Goal: Transaction & Acquisition: Purchase product/service

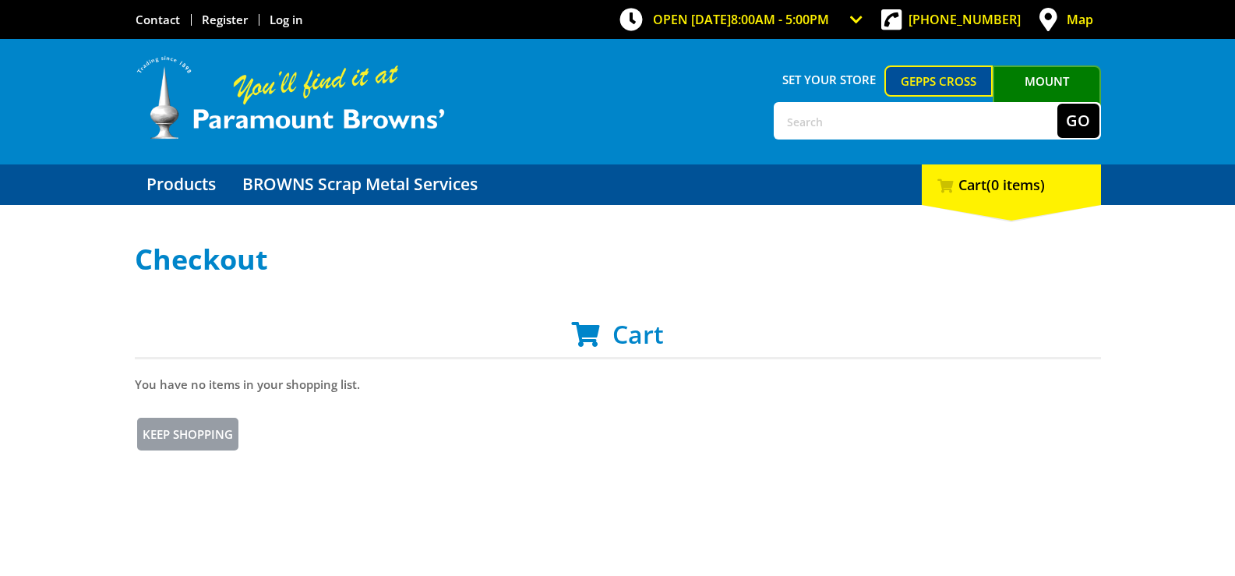
click at [828, 125] on input "text" at bounding box center [916, 121] width 282 height 34
type input "LOGISTICS BOX"
click at [1082, 100] on div "Set your store Gepps Cross Mount Barker LOGISTICS BOX Go Menu" at bounding box center [618, 101] width 966 height 125
click at [1075, 128] on button "Go" at bounding box center [1079, 121] width 42 height 34
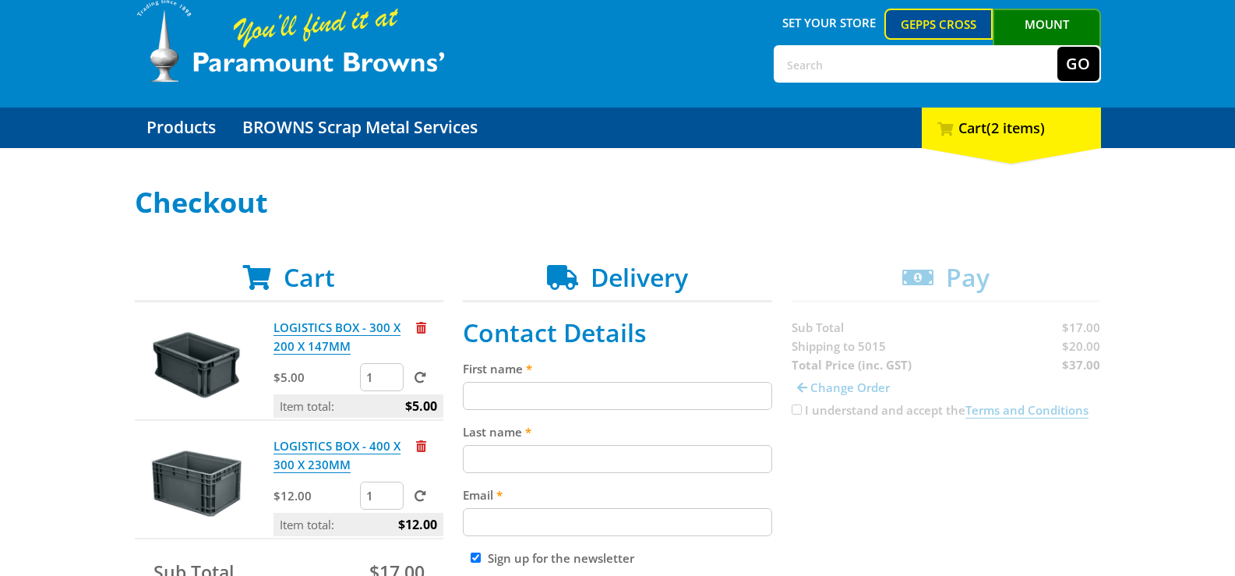
scroll to position [156, 0]
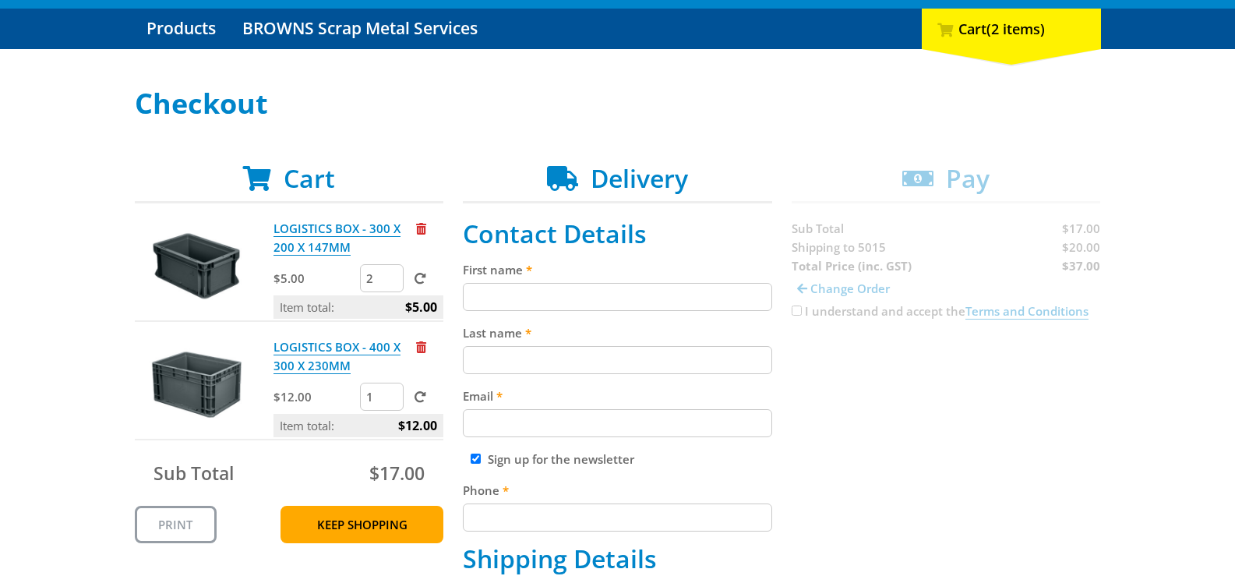
type input "2"
click at [390, 273] on input "2" at bounding box center [382, 278] width 44 height 28
type input "2"
click at [390, 390] on input "2" at bounding box center [382, 397] width 44 height 28
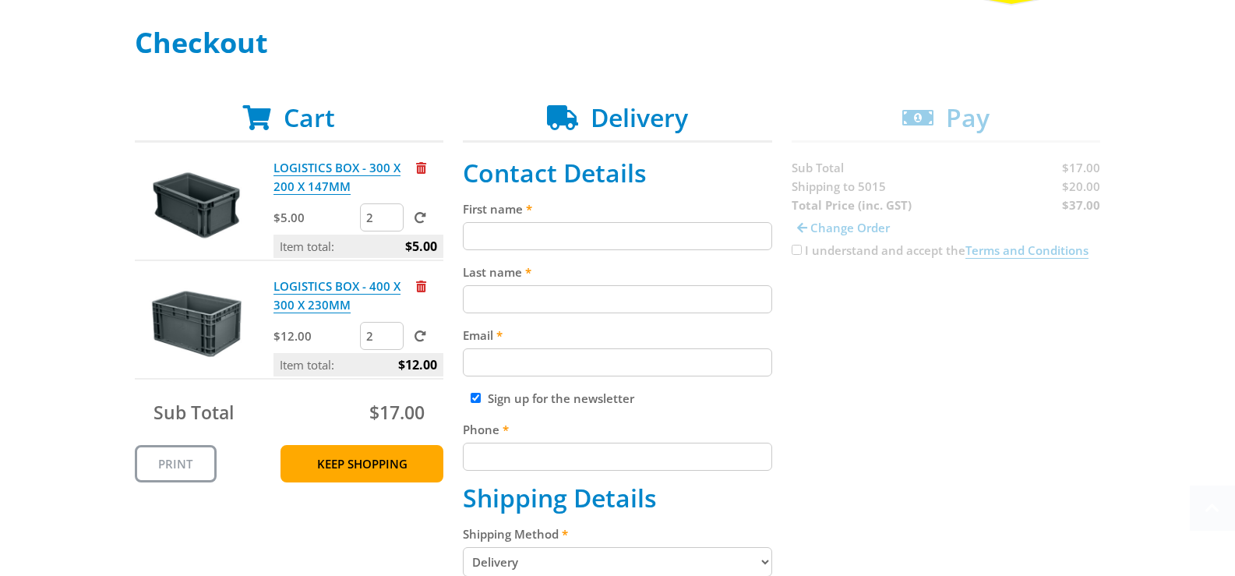
scroll to position [312, 0]
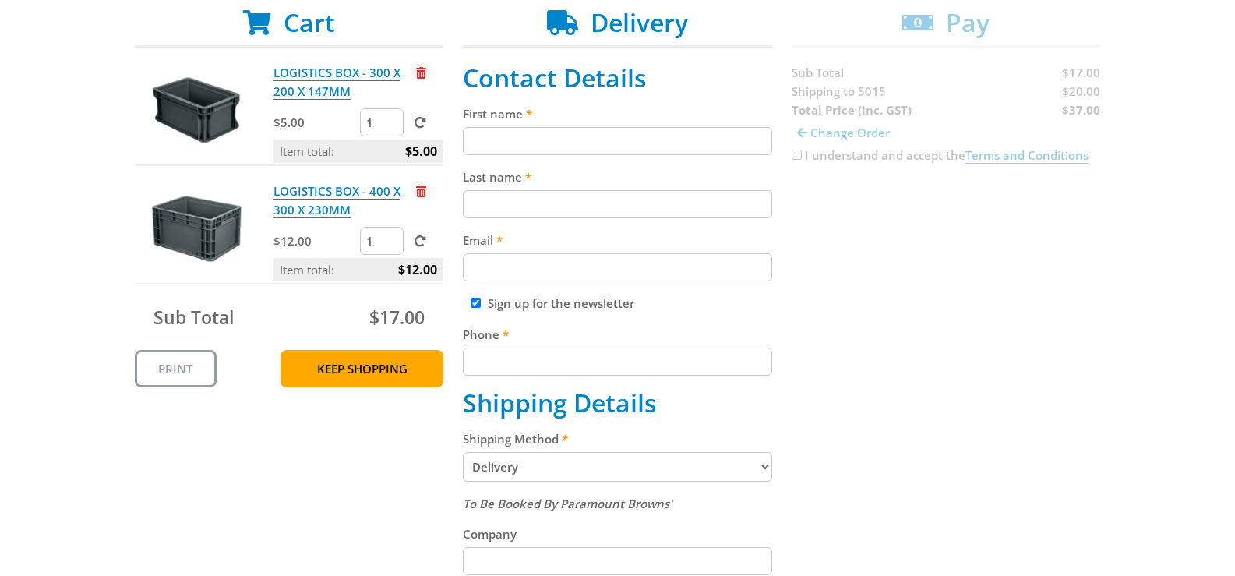
scroll to position [312, 0]
type input "2"
click at [390, 117] on input "2" at bounding box center [382, 122] width 44 height 28
click at [425, 119] on span at bounding box center [421, 123] width 12 height 12
click at [0, 0] on input "submit" at bounding box center [0, 0] width 0 height 0
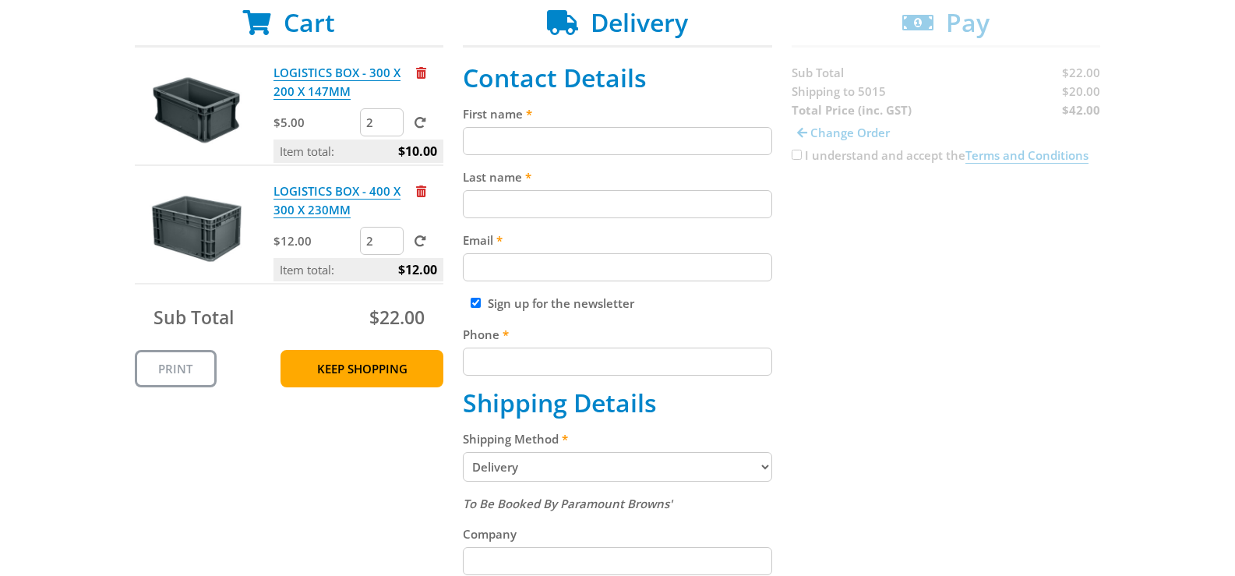
type input "2"
click at [392, 237] on input "2" at bounding box center [382, 241] width 44 height 28
click at [420, 244] on span at bounding box center [421, 241] width 12 height 12
click at [0, 0] on input "submit" at bounding box center [0, 0] width 0 height 0
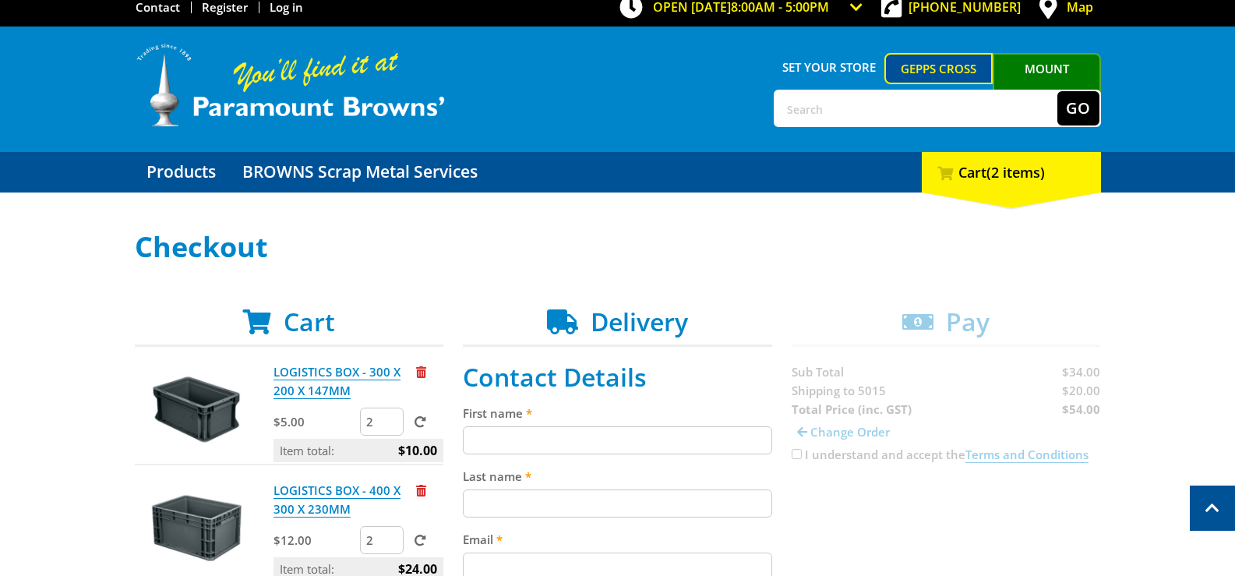
scroll to position [0, 0]
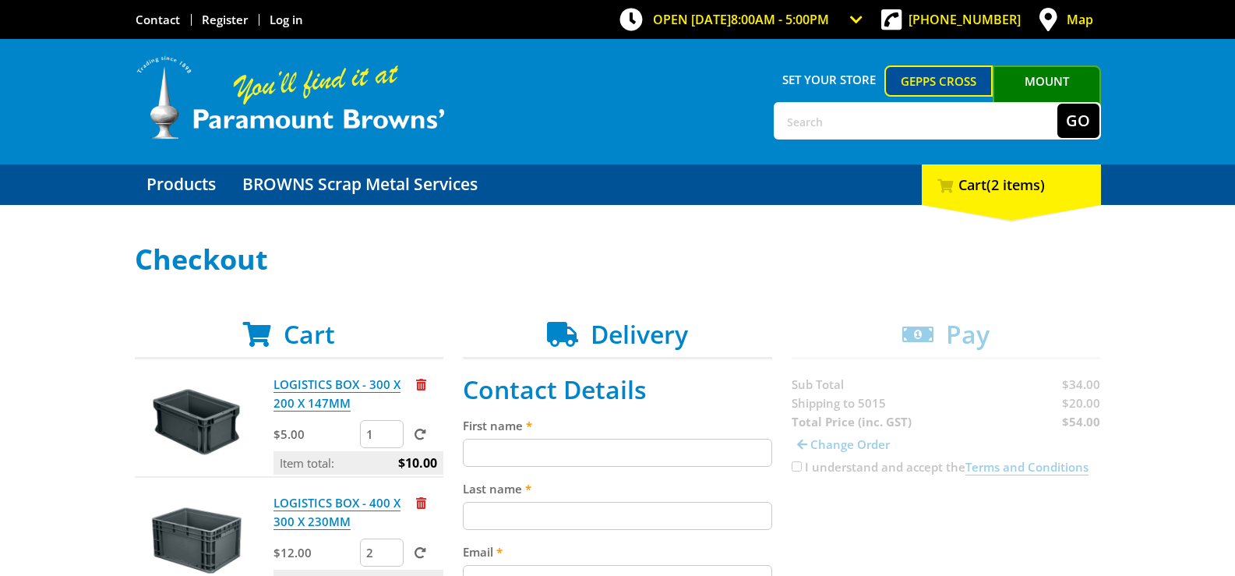
click at [390, 437] on input "1" at bounding box center [382, 434] width 44 height 28
type input "0"
click at [390, 437] on input "0" at bounding box center [382, 434] width 44 height 28
click at [425, 440] on span at bounding box center [421, 435] width 12 height 12
click at [0, 0] on input "submit" at bounding box center [0, 0] width 0 height 0
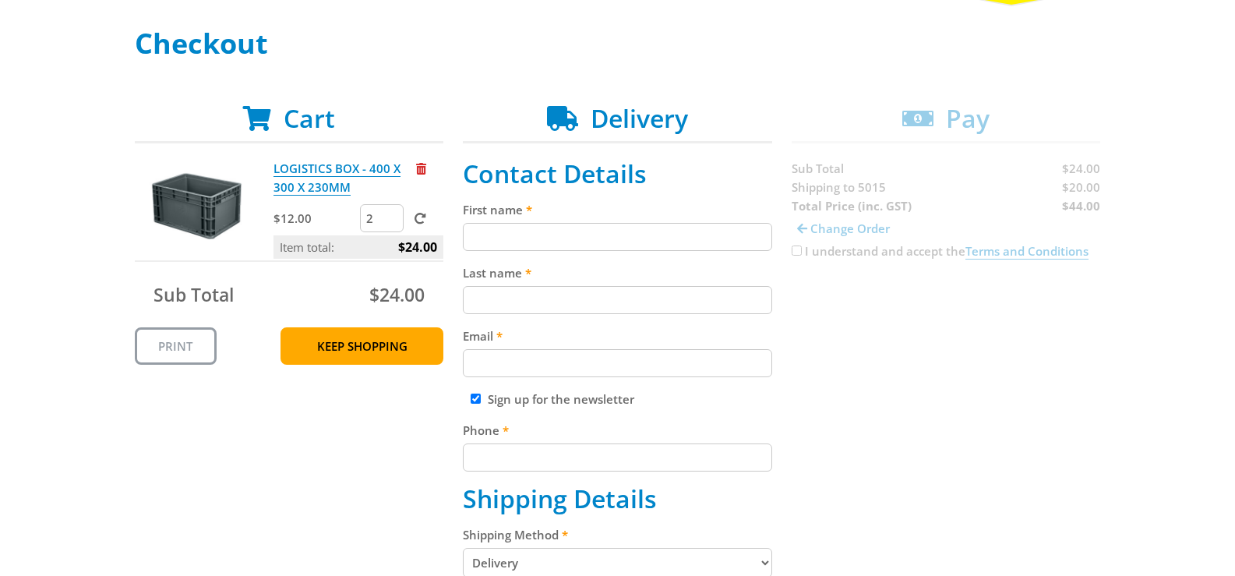
scroll to position [234, 0]
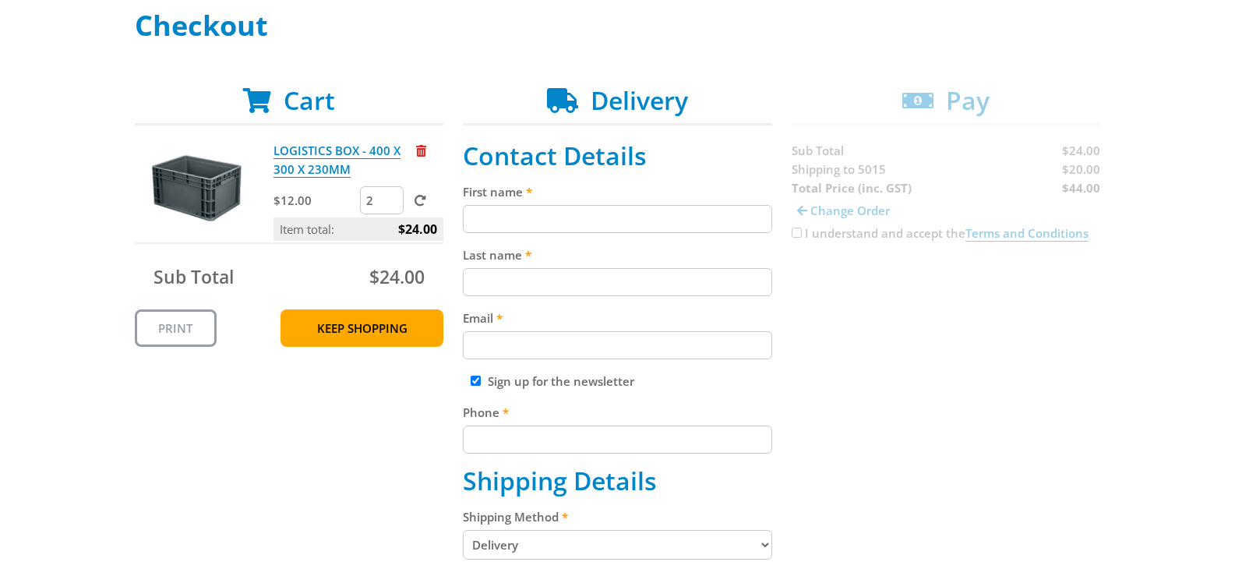
click at [398, 208] on input "2" at bounding box center [382, 200] width 44 height 28
click at [394, 205] on input "1" at bounding box center [382, 200] width 44 height 28
type input "0"
click at [390, 205] on input "0" at bounding box center [382, 200] width 44 height 28
click at [417, 202] on span at bounding box center [421, 201] width 12 height 12
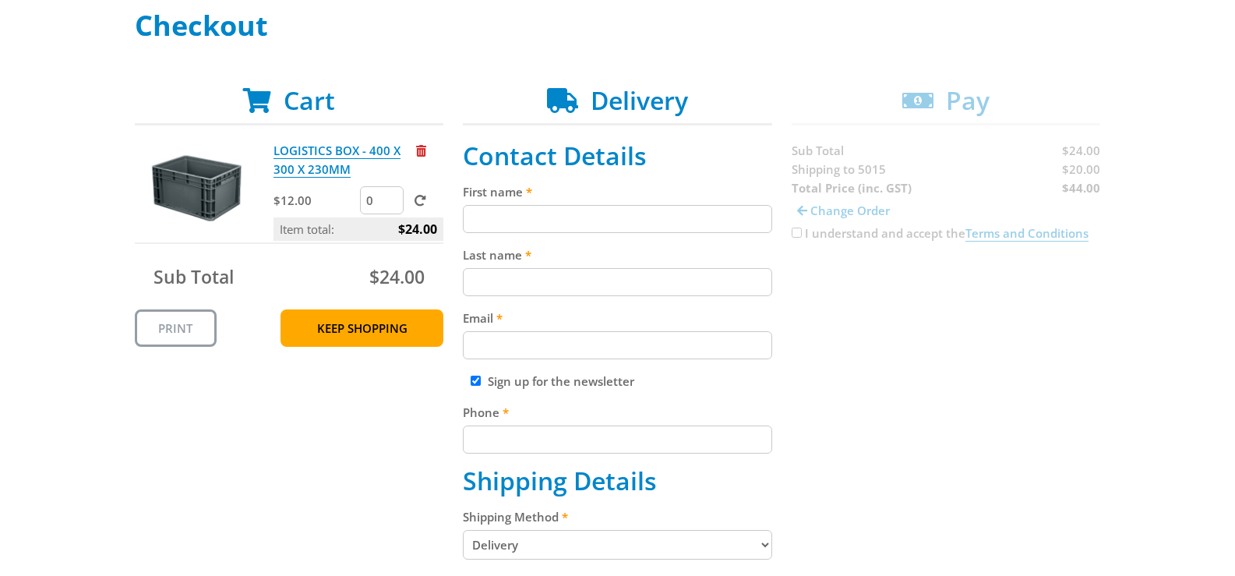
click at [0, 0] on input "submit" at bounding box center [0, 0] width 0 height 0
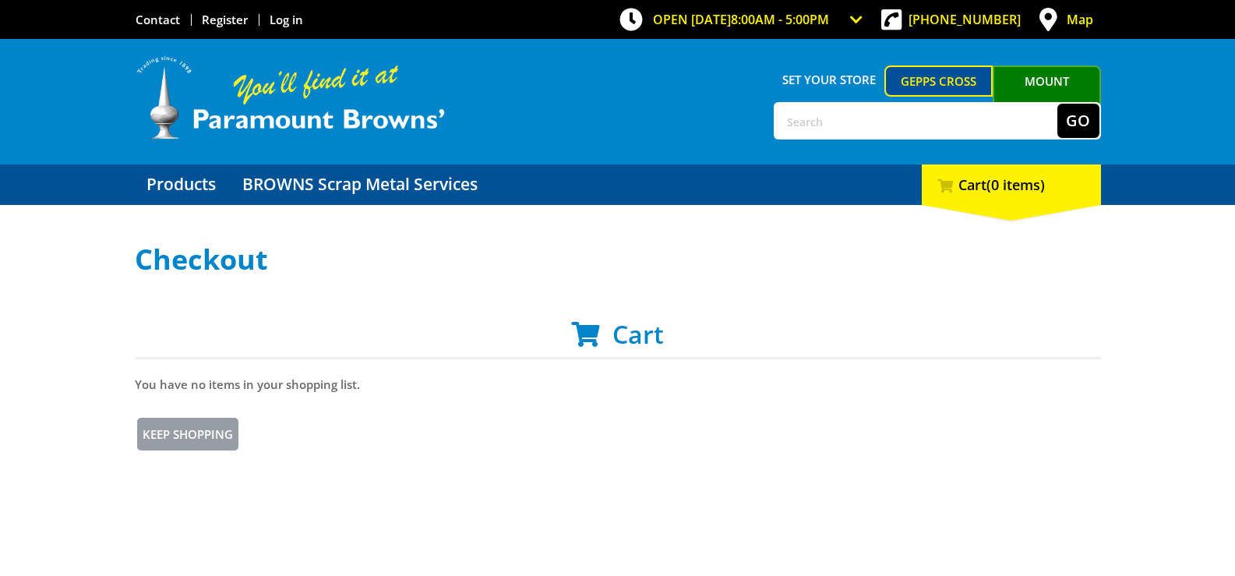
click at [836, 120] on input "text" at bounding box center [916, 121] width 282 height 34
type input "click and collect"
click at [1058, 104] on button "Go" at bounding box center [1079, 121] width 42 height 34
